Goal: Use online tool/utility: Utilize a website feature to perform a specific function

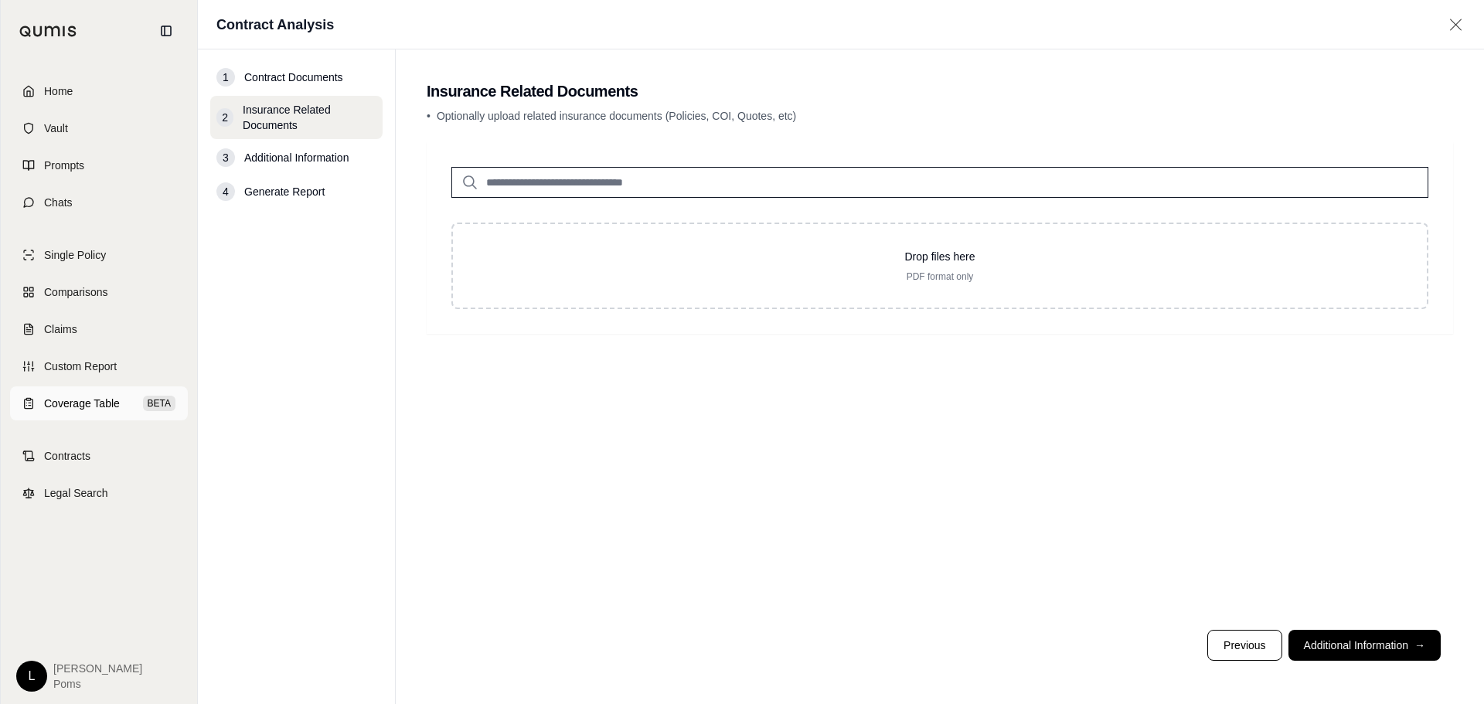
click at [101, 405] on span "Coverage Table" at bounding box center [82, 403] width 76 height 15
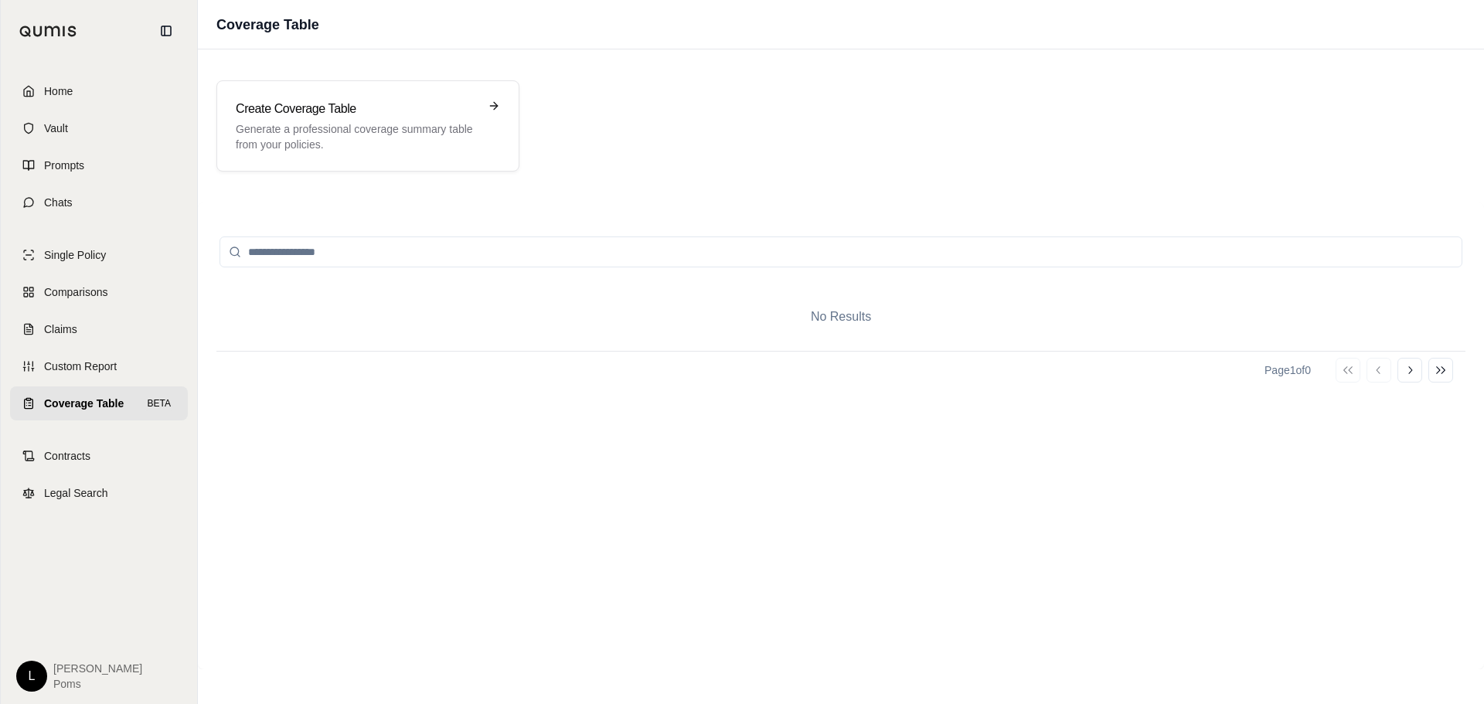
click at [84, 398] on span "Coverage Table" at bounding box center [84, 403] width 80 height 15
click at [400, 126] on p "Generate a professional coverage summary table from your policies." at bounding box center [357, 136] width 243 height 31
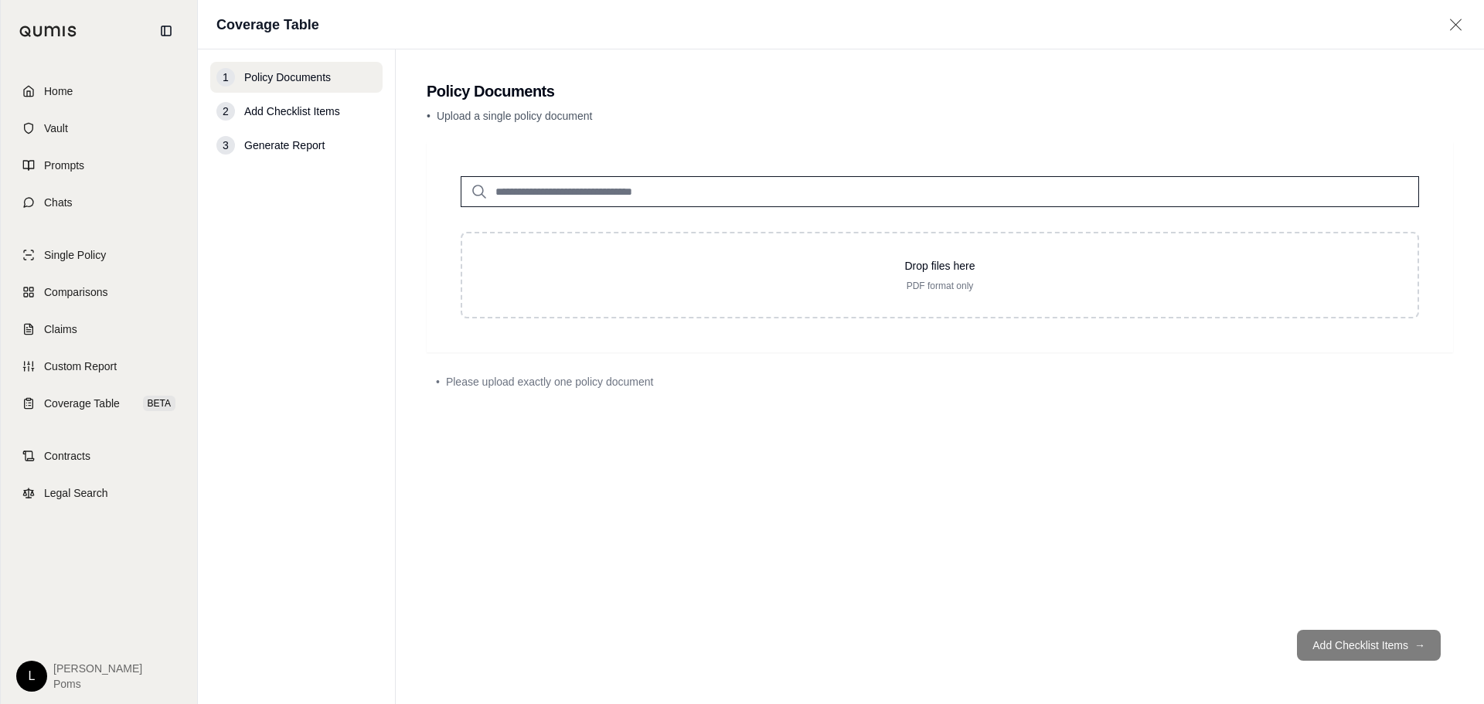
click at [1327, 650] on footer "Add Checklist Items →" at bounding box center [940, 646] width 1027 height 56
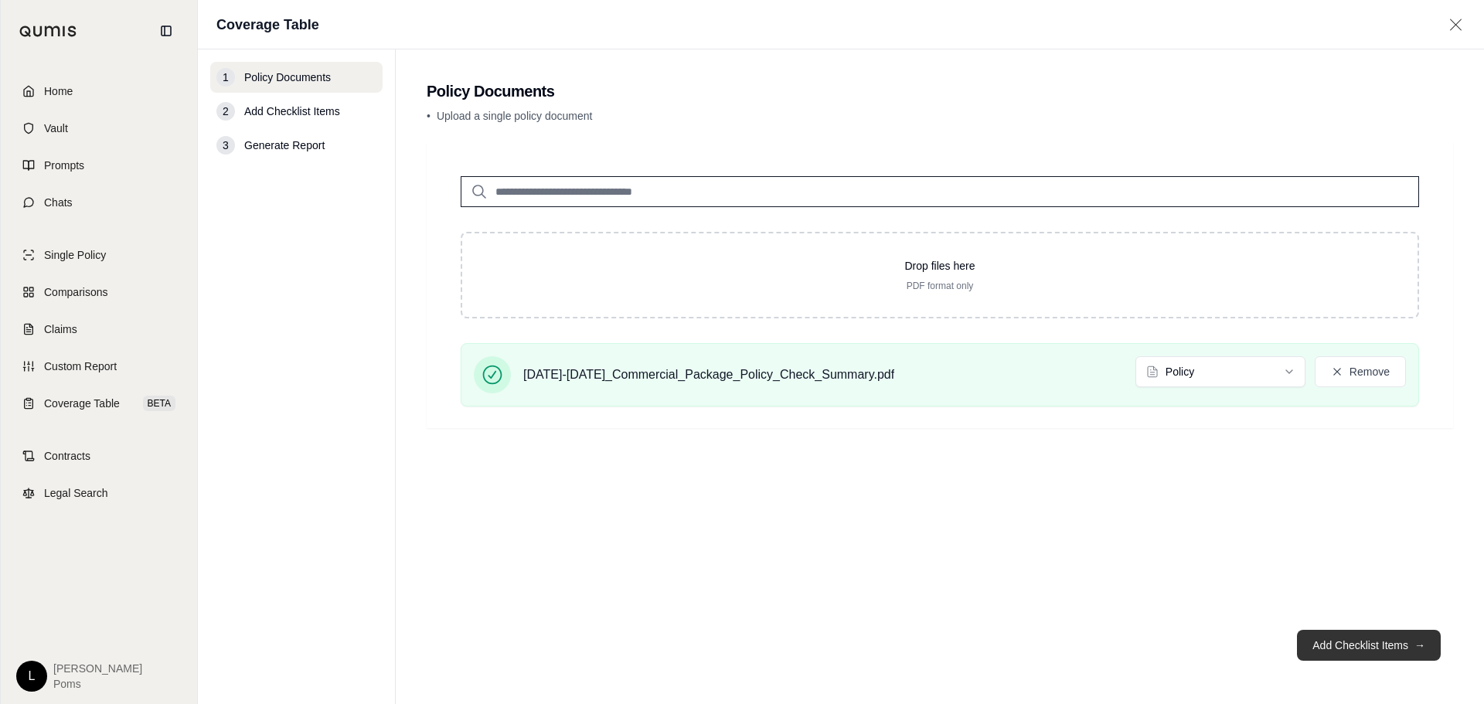
click at [1378, 646] on button "Add Checklist Items →" at bounding box center [1369, 645] width 144 height 31
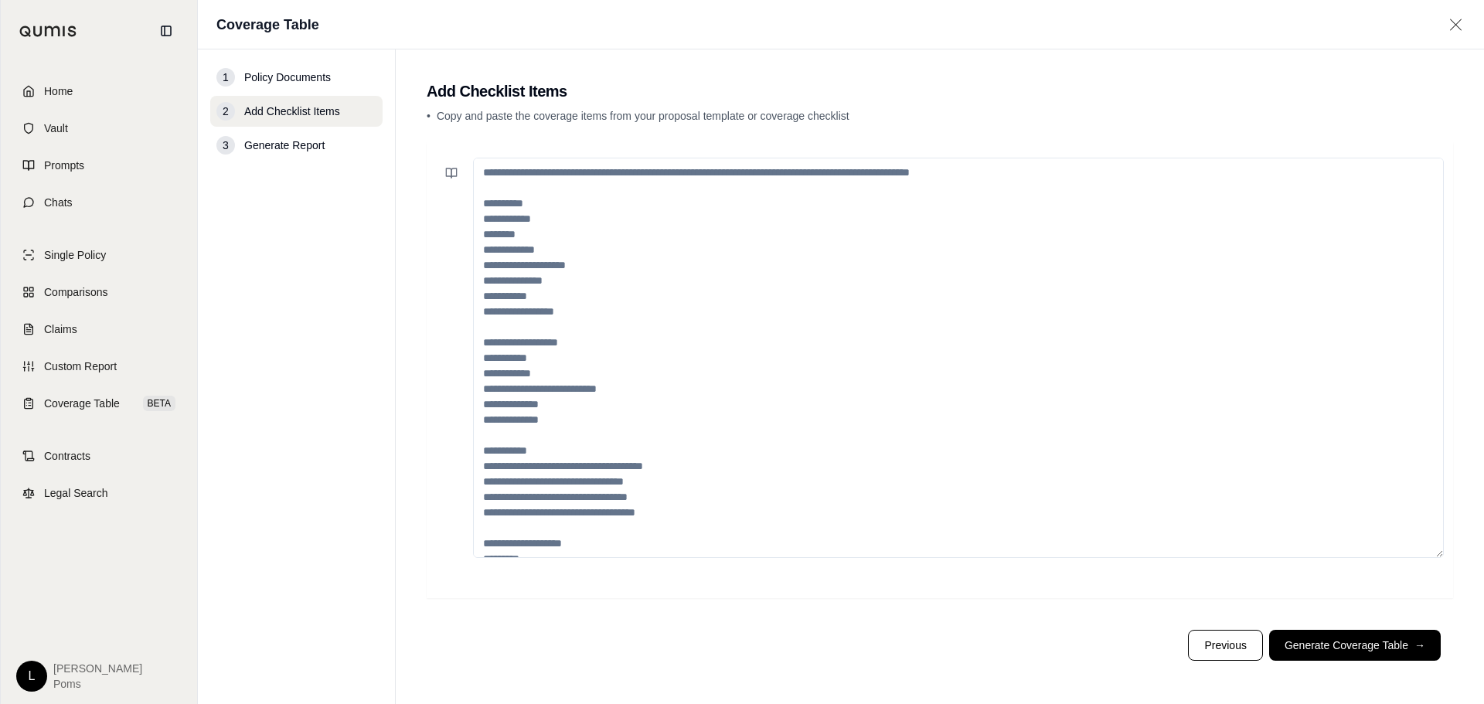
click at [307, 81] on span "Policy Documents" at bounding box center [287, 77] width 87 height 15
click at [585, 224] on textarea at bounding box center [958, 358] width 971 height 400
click at [1201, 651] on button "Previous" at bounding box center [1225, 645] width 74 height 31
